Goal: Transaction & Acquisition: Purchase product/service

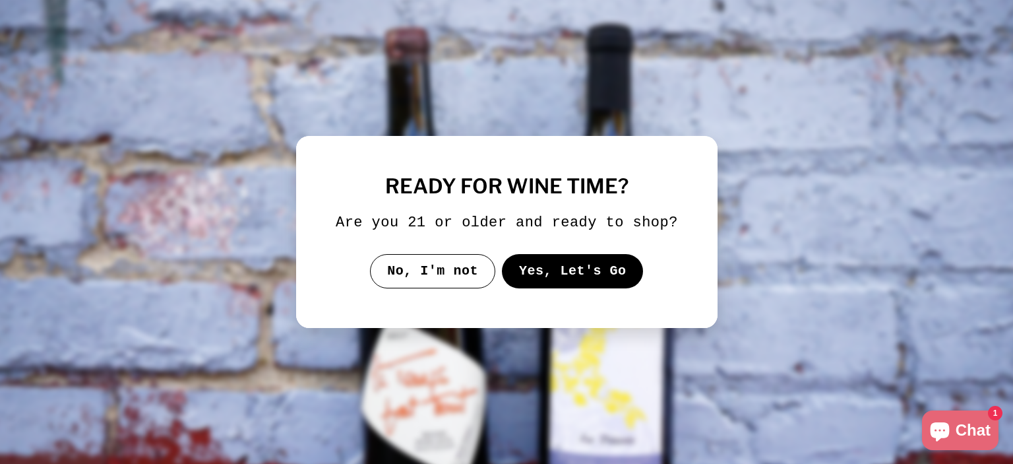
click at [586, 268] on button "Yes, Let's Go" at bounding box center [572, 271] width 142 height 34
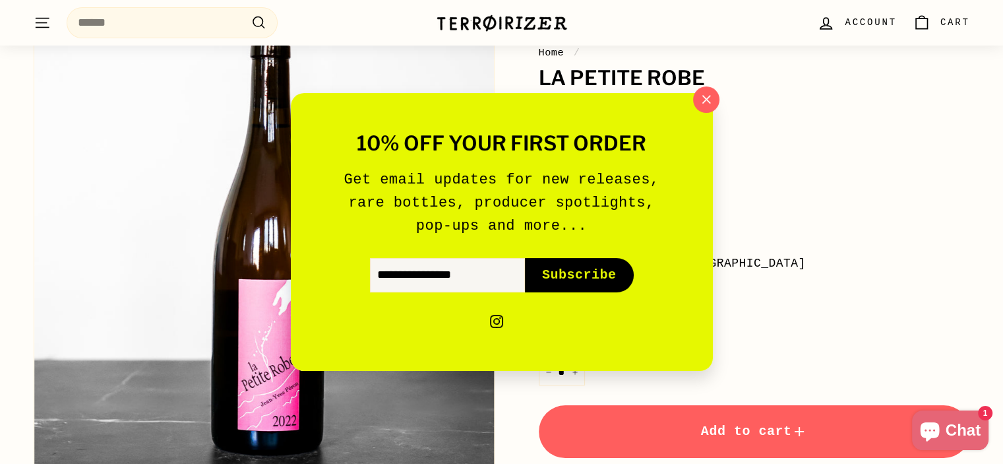
scroll to position [131, 0]
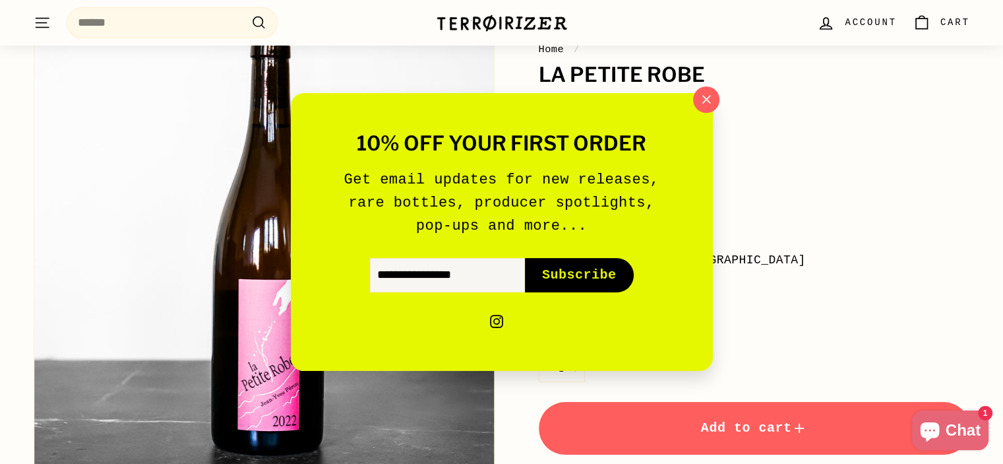
click at [703, 114] on div "10% off your first order Get email updates for new releases, rare bottles, prod…" at bounding box center [502, 231] width 422 height 277
click at [705, 107] on icon "button" at bounding box center [706, 100] width 20 height 20
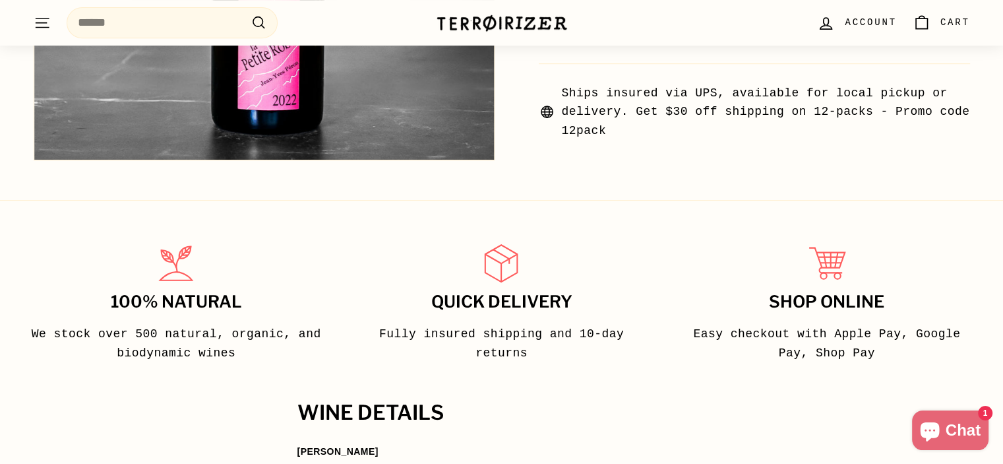
scroll to position [614, 0]
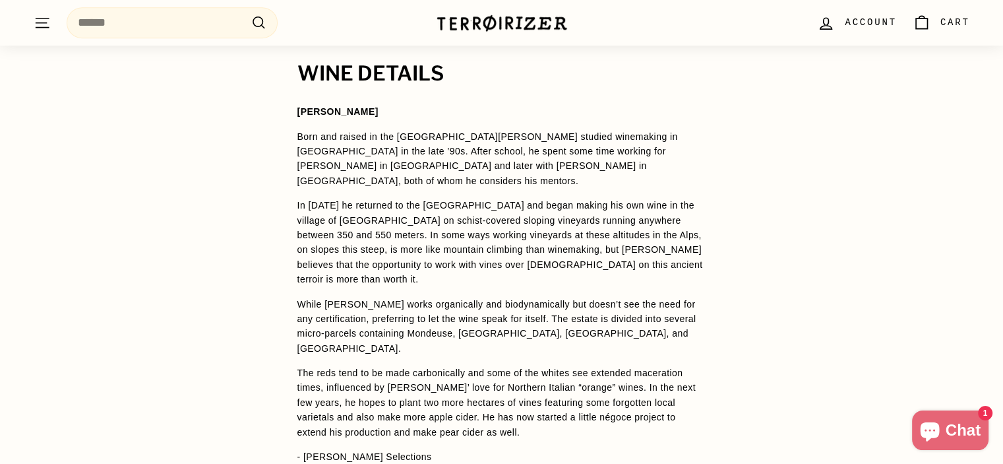
scroll to position [921, 0]
click at [570, 312] on span "Jean-Yves Péron Born and raised in the Savoie, Jean-Yves Péron studied winemaki…" at bounding box center [501, 283] width 409 height 359
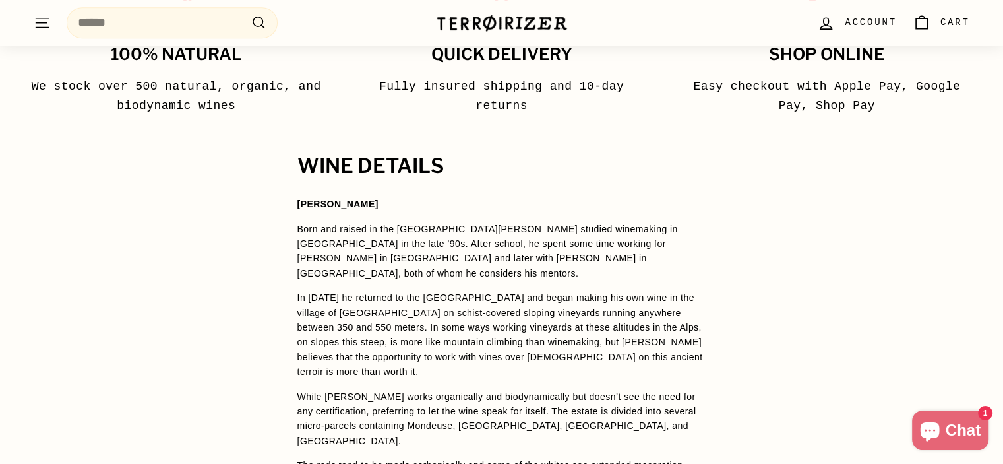
scroll to position [808, 0]
